Goal: Feedback & Contribution: Contribute content

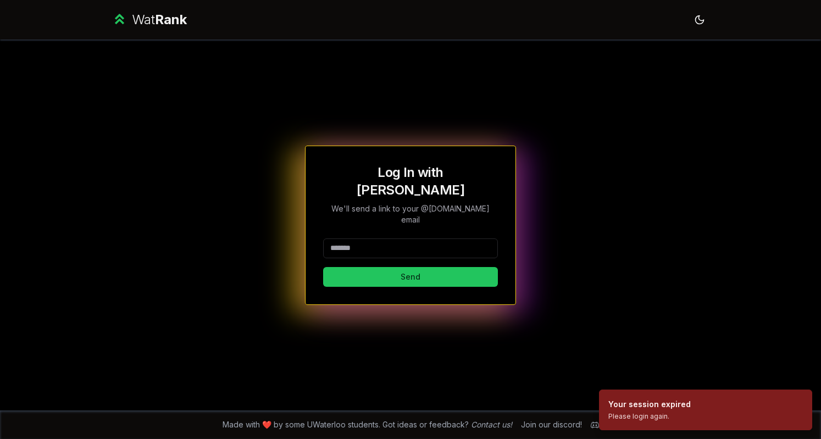
click at [391, 238] on input at bounding box center [410, 248] width 175 height 20
click at [374, 267] on button "Send" at bounding box center [410, 277] width 175 height 20
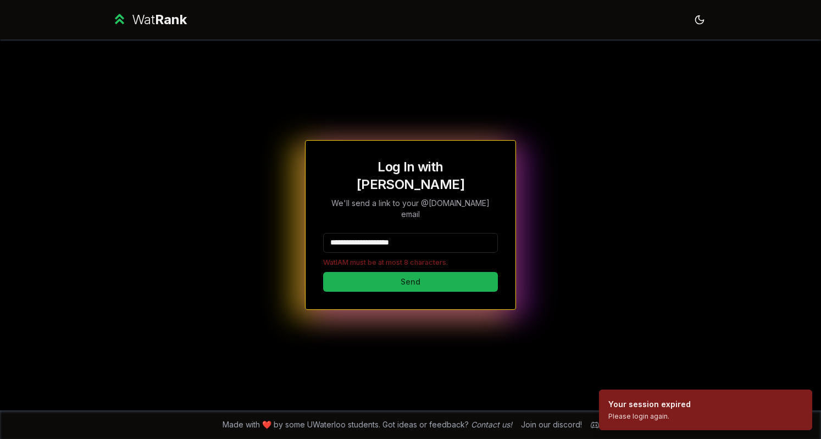
click at [374, 272] on button "Send" at bounding box center [410, 282] width 175 height 20
drag, startPoint x: 372, startPoint y: 224, endPoint x: 472, endPoint y: 239, distance: 101.7
click at [472, 239] on div "**********" at bounding box center [410, 250] width 175 height 35
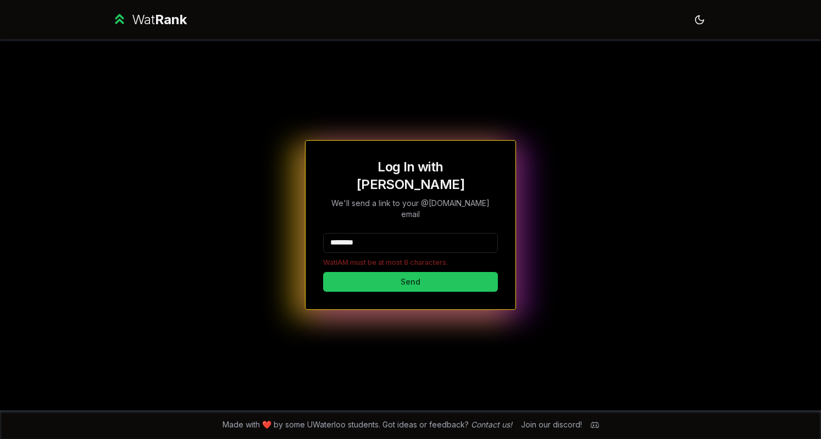
type input "********"
click at [323, 272] on button "Send" at bounding box center [410, 282] width 175 height 20
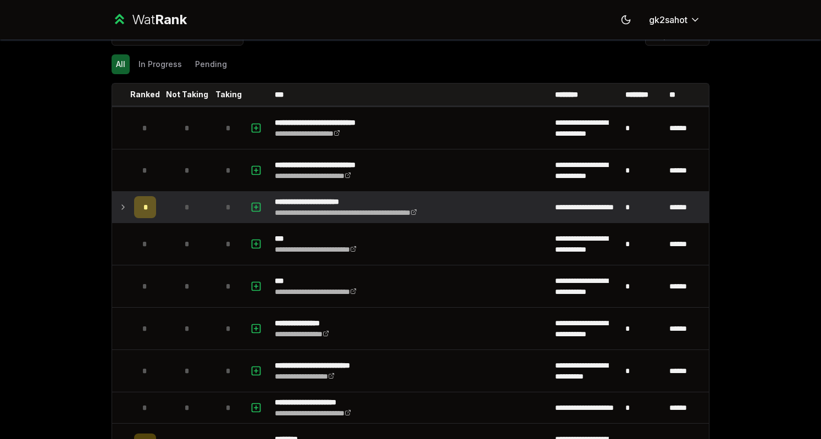
scroll to position [25, 0]
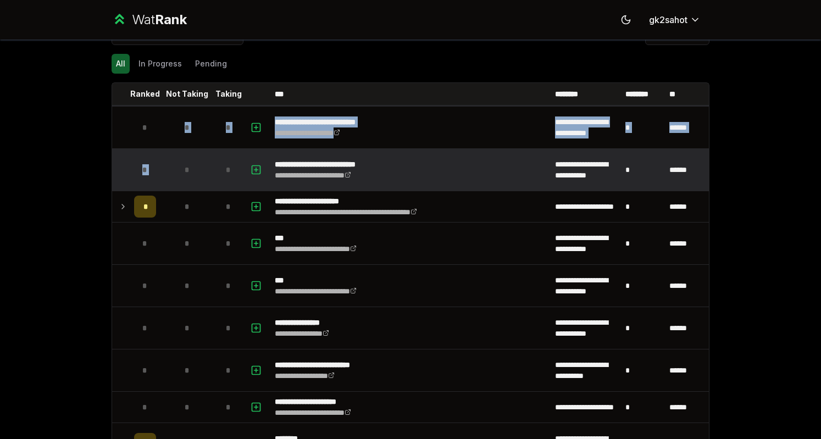
drag, startPoint x: 144, startPoint y: 128, endPoint x: 175, endPoint y: 153, distance: 39.4
click at [175, 153] on tbody "**********" at bounding box center [410, 432] width 597 height 654
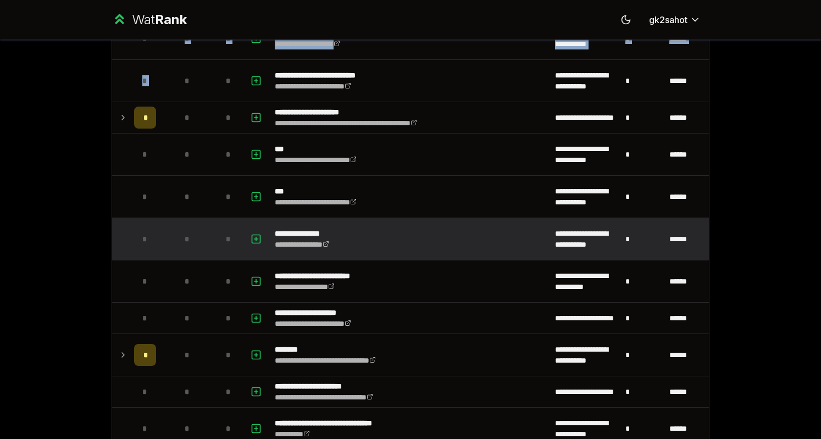
scroll to position [116, 0]
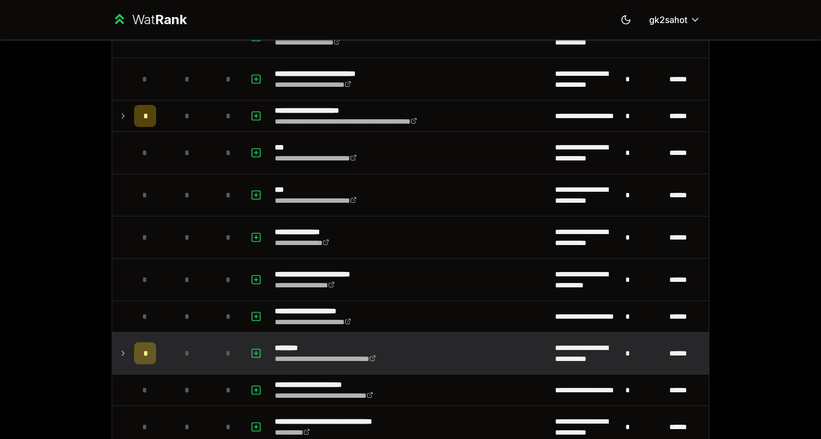
click at [119, 353] on icon at bounding box center [123, 353] width 9 height 13
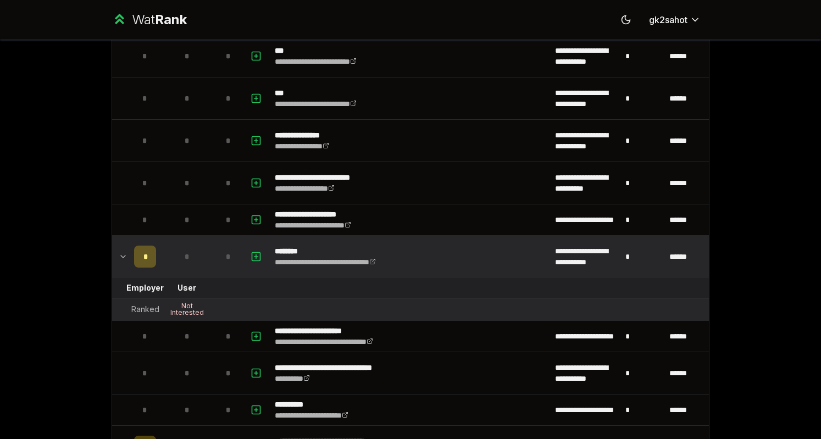
scroll to position [215, 0]
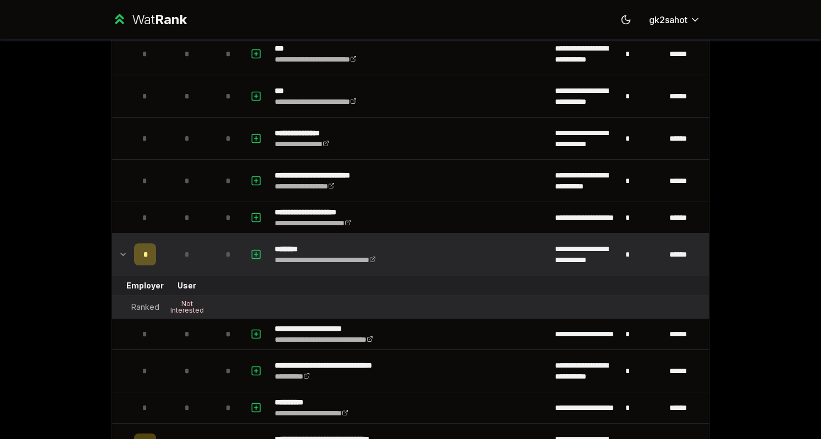
click at [144, 252] on div "*" at bounding box center [145, 254] width 22 height 22
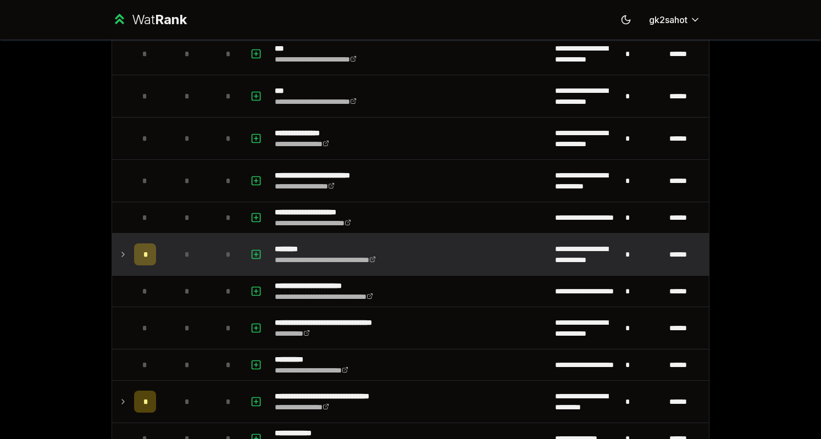
click at [143, 252] on span "*" at bounding box center [144, 254] width 3 height 11
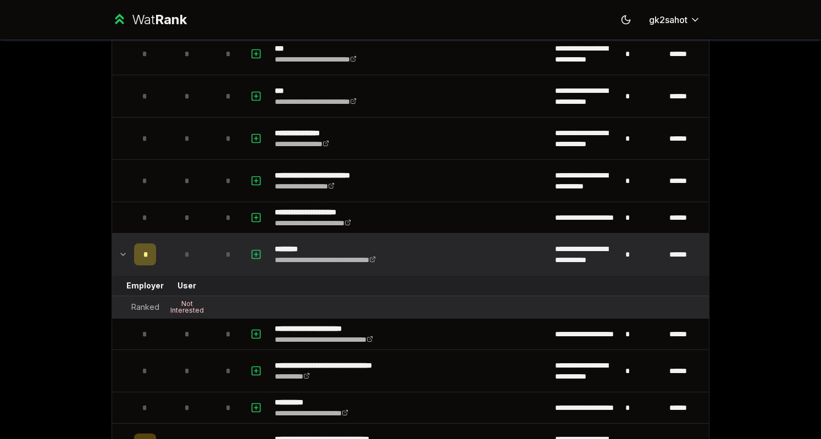
click at [184, 249] on span "*" at bounding box center [186, 254] width 5 height 11
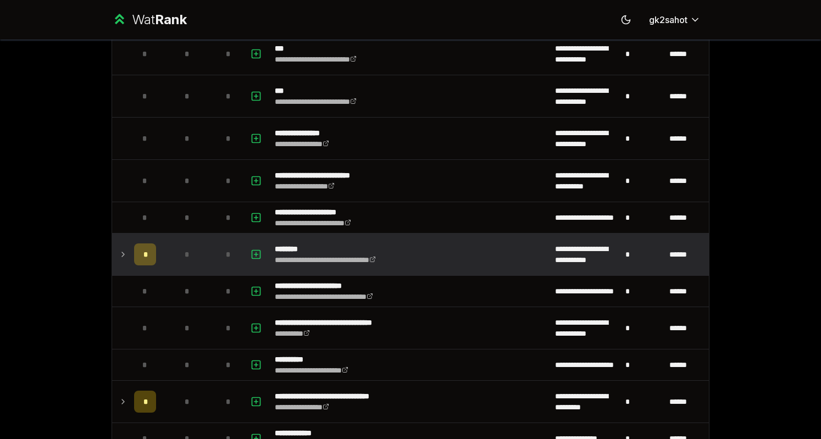
click at [184, 249] on span "*" at bounding box center [186, 254] width 5 height 11
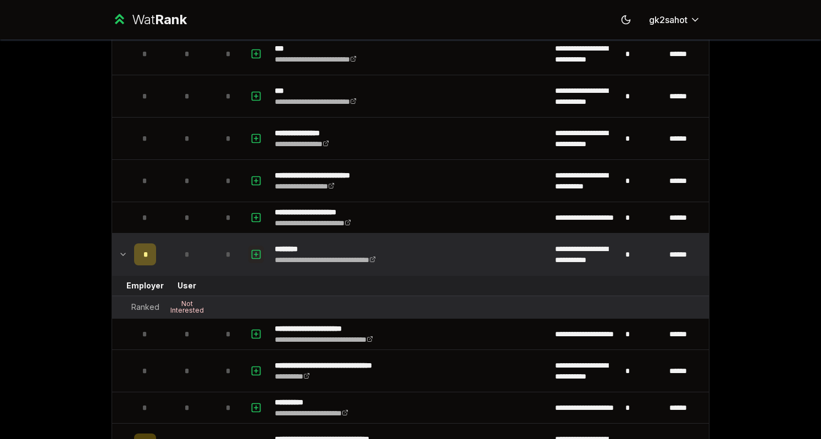
click at [252, 253] on rect "button" at bounding box center [256, 254] width 8 height 8
select select
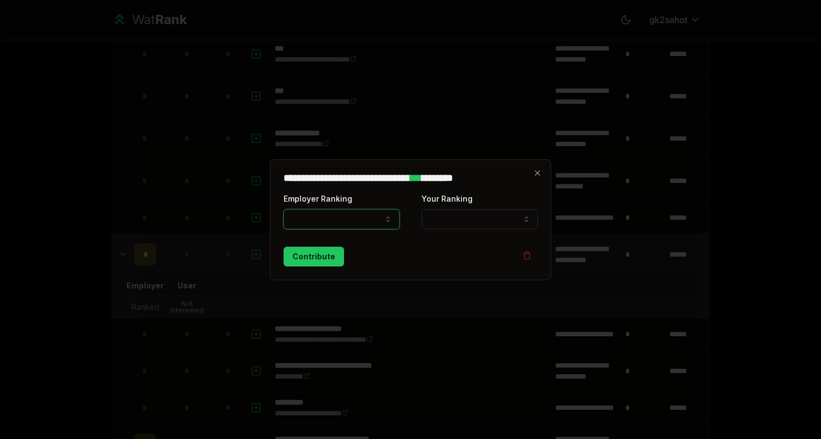
click at [331, 227] on button "Employer Ranking" at bounding box center [341, 219] width 116 height 20
select select "*****"
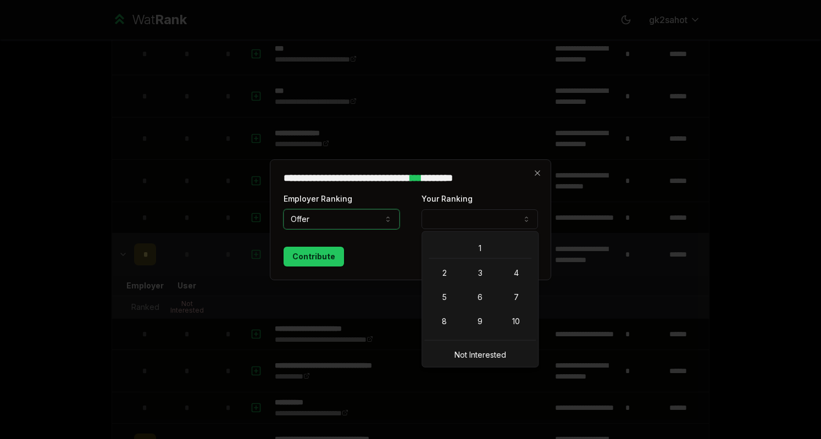
click at [493, 209] on button "Your Ranking" at bounding box center [479, 219] width 116 height 20
select select "*"
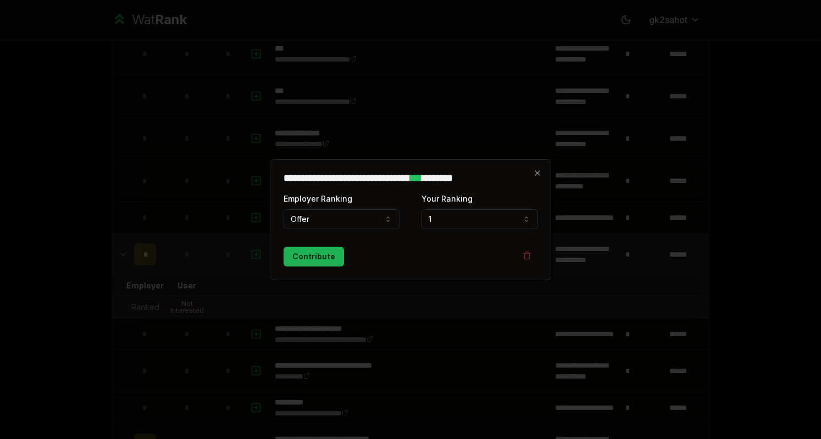
click at [310, 262] on button "Contribute" at bounding box center [313, 257] width 60 height 20
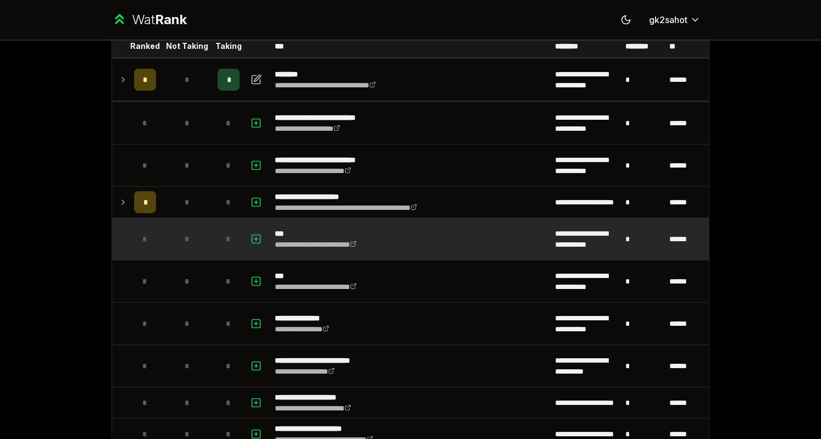
scroll to position [82, 0]
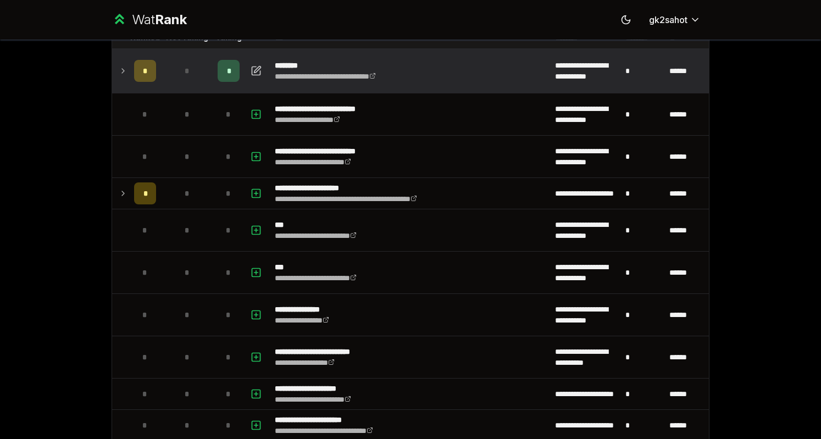
click at [120, 70] on icon at bounding box center [123, 70] width 9 height 13
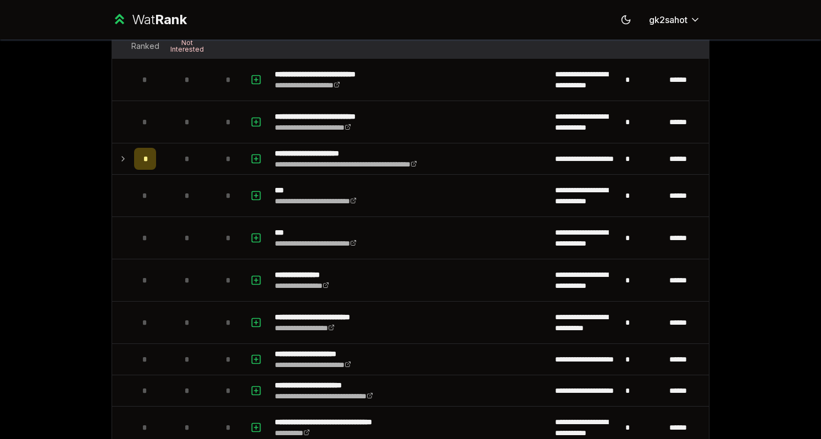
scroll to position [0, 0]
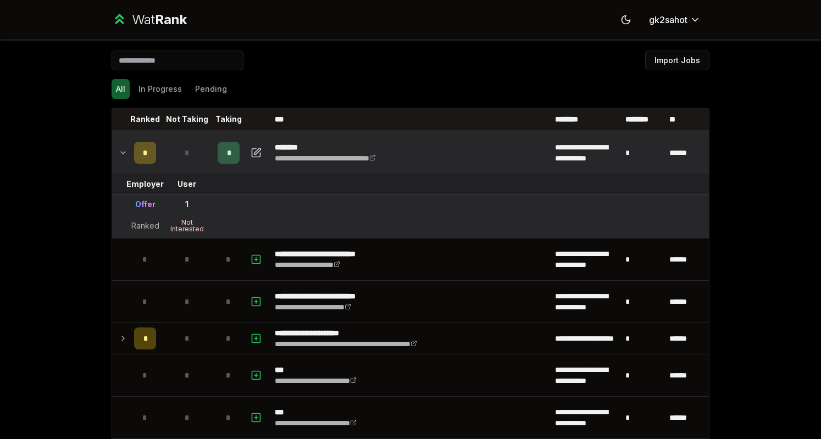
click at [196, 58] on input at bounding box center [178, 61] width 132 height 20
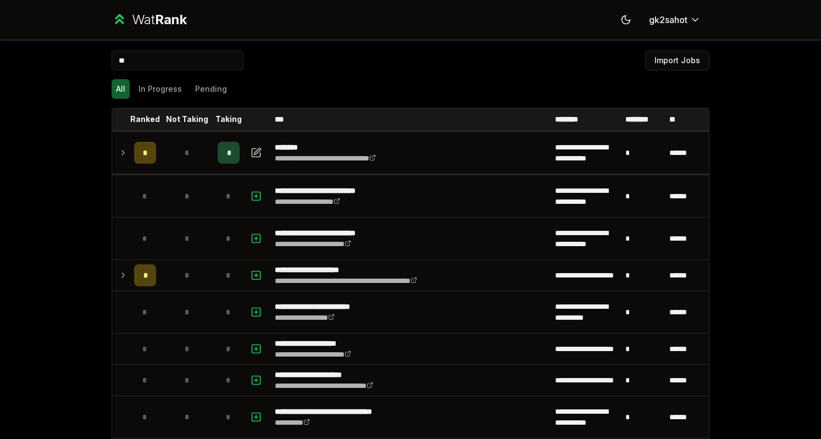
type input "*"
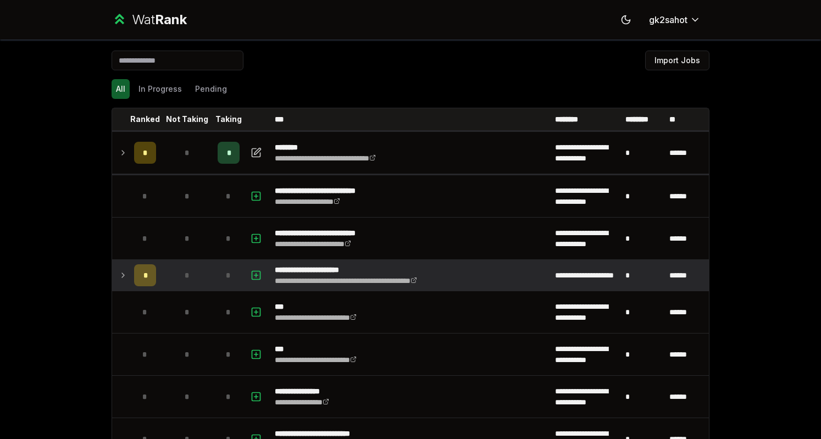
click at [122, 276] on icon at bounding box center [123, 275] width 9 height 13
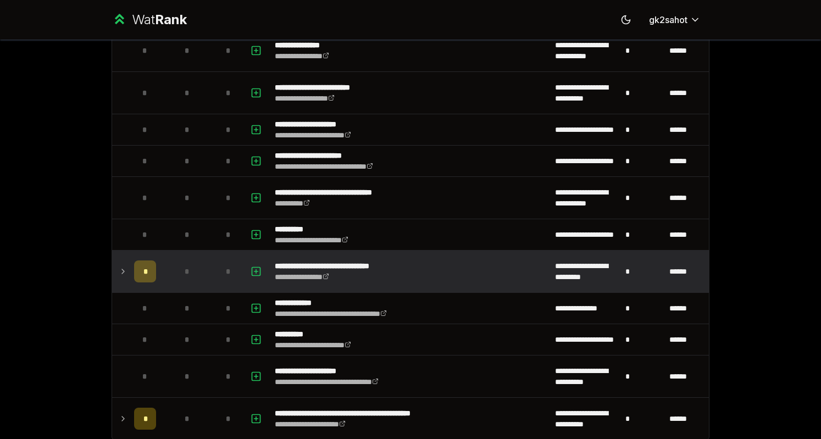
click at [130, 278] on td "*" at bounding box center [145, 271] width 31 height 42
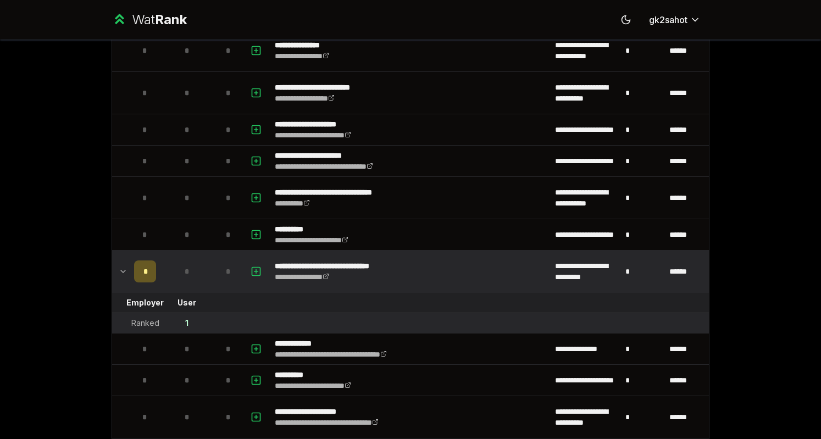
scroll to position [492, 0]
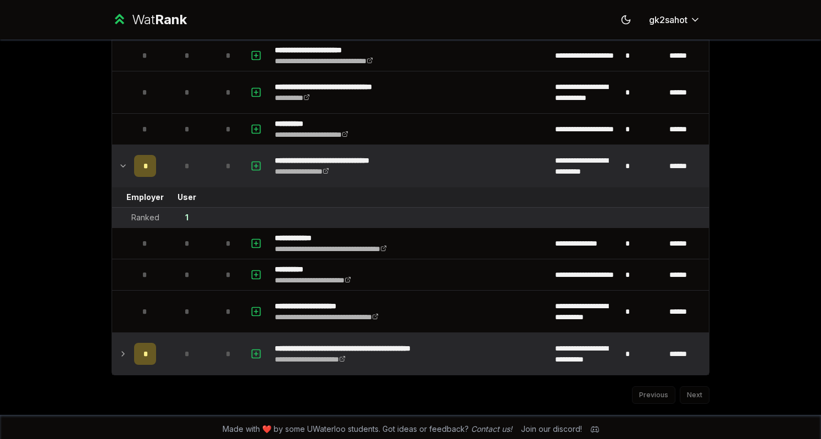
click at [120, 360] on td at bounding box center [121, 354] width 18 height 42
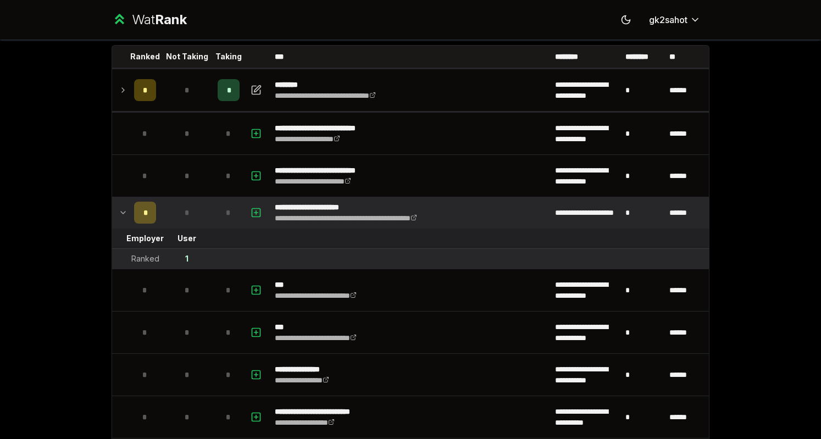
scroll to position [0, 0]
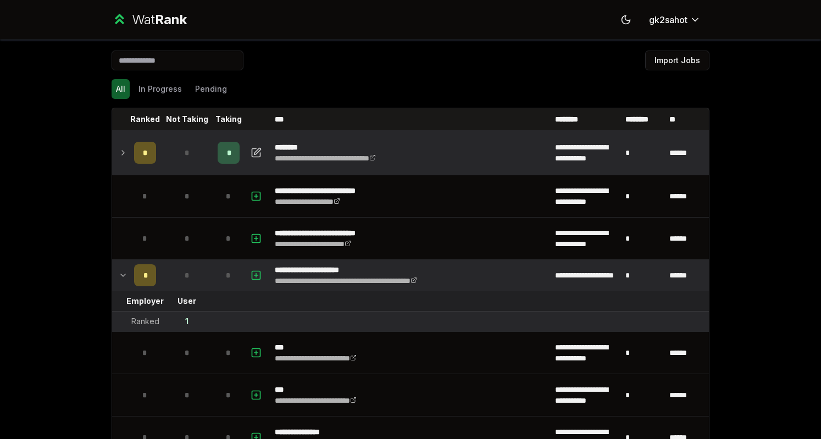
click at [119, 149] on icon at bounding box center [123, 152] width 9 height 13
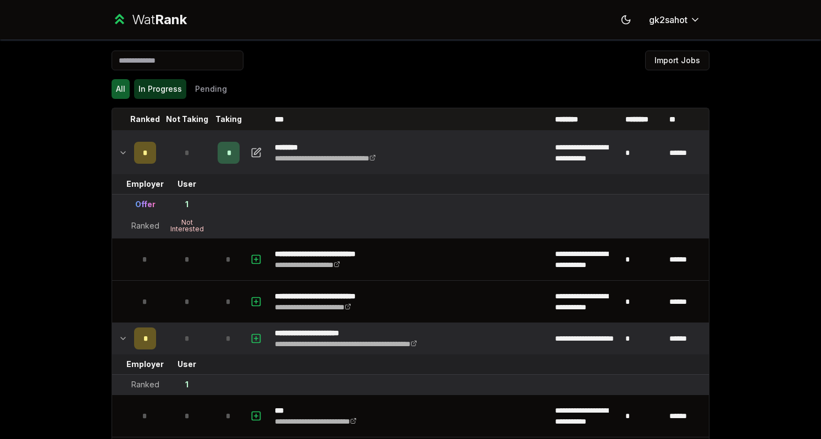
click at [156, 91] on button "In Progress" at bounding box center [160, 89] width 52 height 20
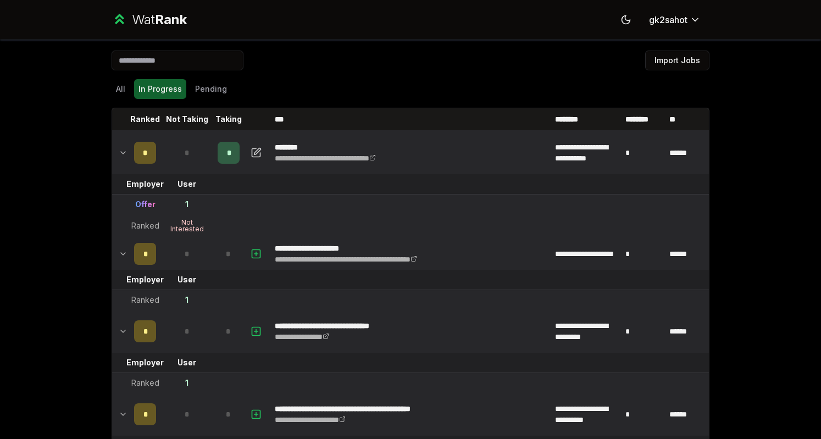
click at [224, 85] on div "All In Progress Pending" at bounding box center [411, 89] width 598 height 20
click at [119, 94] on button "All" at bounding box center [121, 89] width 18 height 20
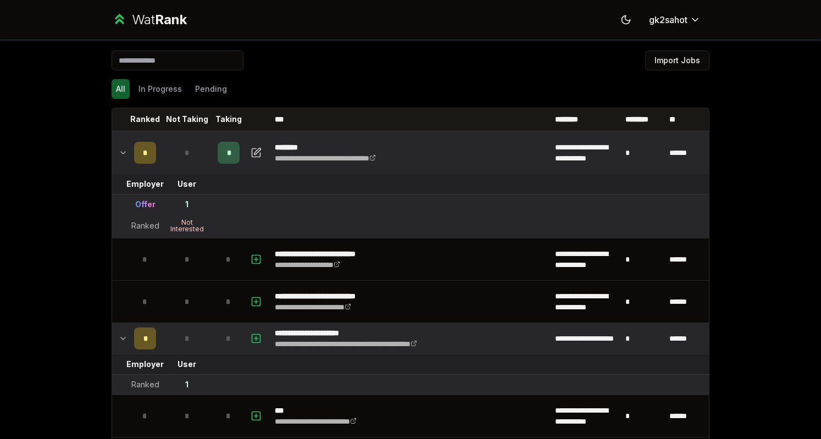
click at [182, 219] on div "Not Interested" at bounding box center [187, 225] width 44 height 13
drag, startPoint x: 182, startPoint y: 219, endPoint x: 184, endPoint y: 225, distance: 6.3
click at [184, 225] on div "Not Interested" at bounding box center [187, 225] width 44 height 13
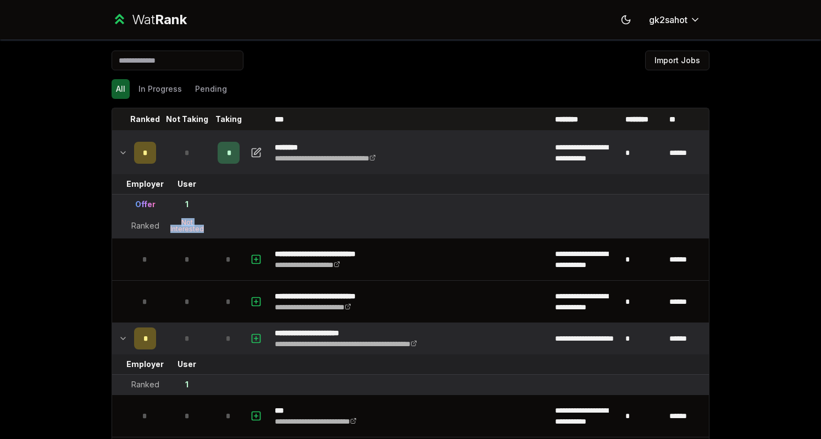
click at [184, 229] on div "Not Interested" at bounding box center [187, 225] width 44 height 13
drag, startPoint x: 184, startPoint y: 229, endPoint x: 180, endPoint y: 219, distance: 10.8
click at [180, 219] on div "Not Interested" at bounding box center [187, 225] width 44 height 13
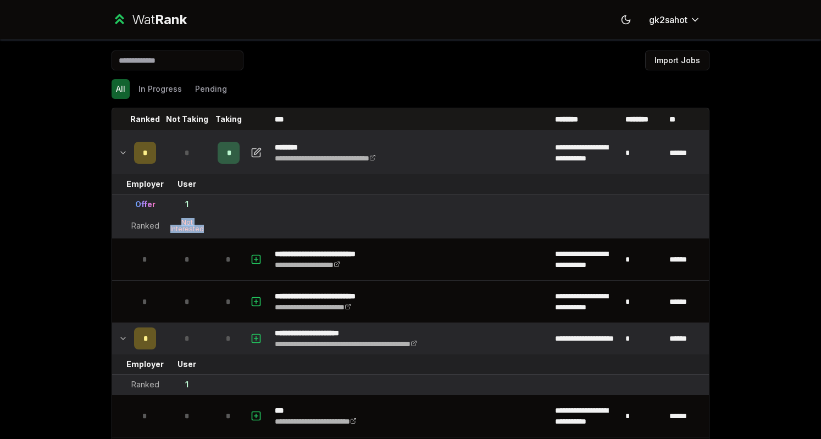
drag, startPoint x: 180, startPoint y: 219, endPoint x: 181, endPoint y: 232, distance: 13.2
click at [181, 232] on td "Not Interested" at bounding box center [186, 226] width 53 height 22
click at [180, 216] on td "Not Interested" at bounding box center [186, 226] width 53 height 22
click at [160, 89] on button "In Progress" at bounding box center [160, 89] width 52 height 20
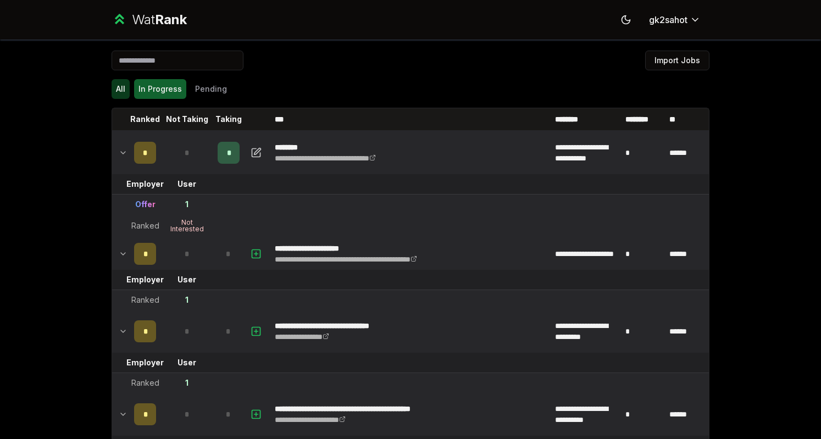
click at [116, 91] on button "All" at bounding box center [121, 89] width 18 height 20
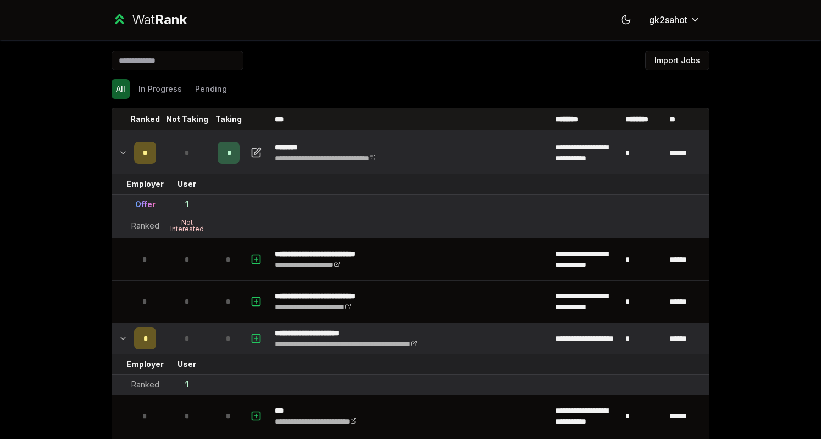
click at [403, 162] on div "**********" at bounding box center [345, 153] width 141 height 22
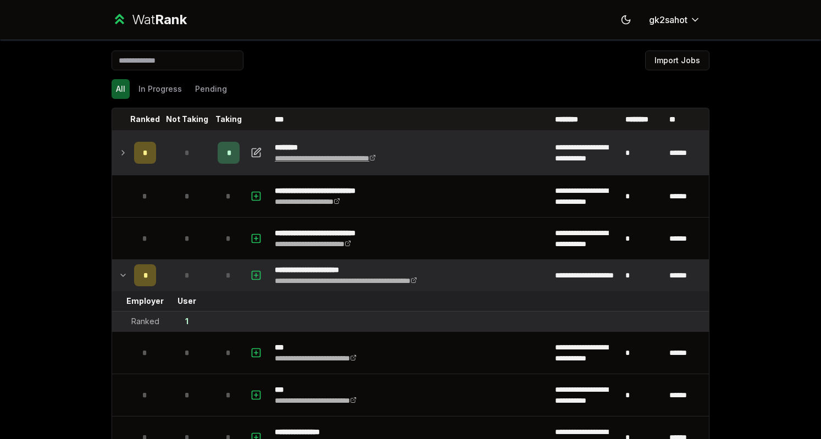
click at [376, 154] on link "**********" at bounding box center [325, 158] width 101 height 8
